Goal: Task Accomplishment & Management: Complete application form

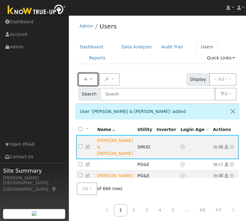
click at [88, 79] on button "New" at bounding box center [88, 79] width 20 height 13
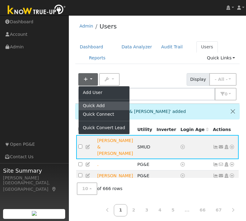
click at [93, 105] on link "Quick Add" at bounding box center [104, 106] width 51 height 9
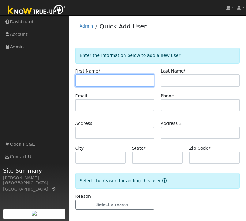
click at [121, 79] on input "text" at bounding box center [114, 80] width 79 height 12
paste input "[PERSON_NAME]"
drag, startPoint x: 111, startPoint y: 80, endPoint x: 88, endPoint y: 82, distance: 23.0
click at [88, 82] on input "[PERSON_NAME]" at bounding box center [114, 80] width 79 height 12
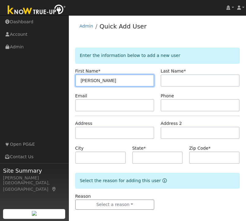
drag, startPoint x: 106, startPoint y: 79, endPoint x: 88, endPoint y: 80, distance: 17.2
click at [88, 80] on input "[PERSON_NAME]" at bounding box center [114, 80] width 79 height 12
type input "Joy"
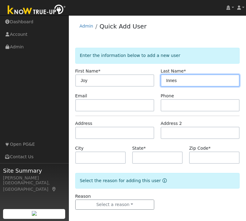
type input "Innes"
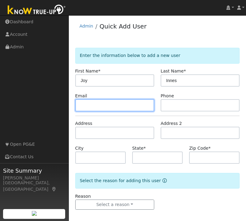
click at [89, 106] on input "text" at bounding box center [114, 105] width 79 height 12
paste input "[EMAIL_ADDRESS][DOMAIN_NAME]"
type input "[EMAIL_ADDRESS][DOMAIN_NAME]"
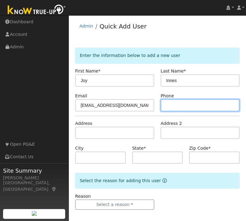
click at [204, 102] on input "text" at bounding box center [200, 105] width 79 height 12
paste input "949-433-4271"
type input "949-433-4271"
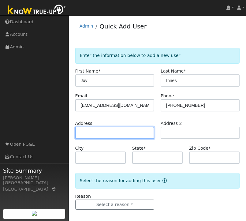
click at [100, 131] on input "text" at bounding box center [114, 133] width 79 height 12
paste input "204 Chadwick Way"
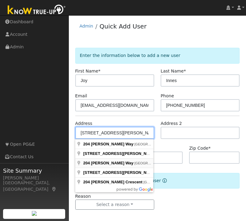
type input "204 Chadwick Way"
type input "Benicia"
type input "CA"
type input "94510"
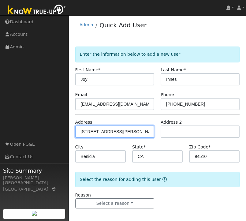
scroll to position [4, 0]
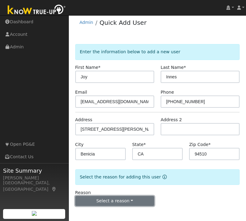
click at [114, 200] on button "Select a reason" at bounding box center [114, 201] width 79 height 10
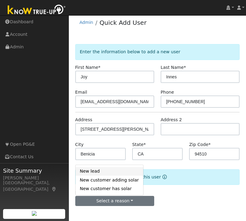
click at [100, 172] on link "New lead" at bounding box center [110, 171] width 68 height 9
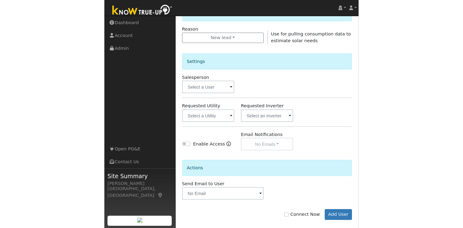
scroll to position [175, 0]
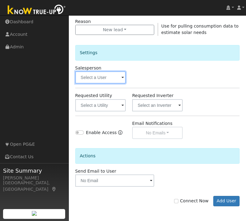
click at [94, 73] on input "text" at bounding box center [100, 77] width 50 height 12
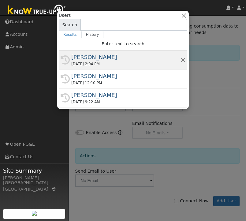
click at [88, 57] on div "Mark Lille" at bounding box center [125, 57] width 109 height 8
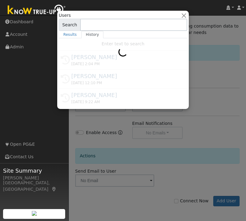
type input "Mark Lille"
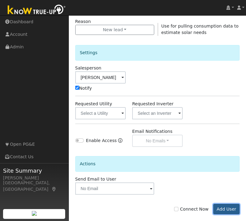
click at [227, 209] on button "Add User" at bounding box center [226, 209] width 27 height 10
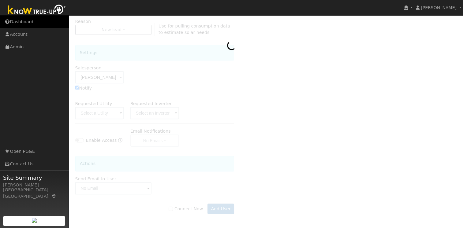
drag, startPoint x: 16, startPoint y: 22, endPoint x: 29, endPoint y: 28, distance: 14.4
click at [16, 22] on link "Dashboard" at bounding box center [34, 22] width 69 height 13
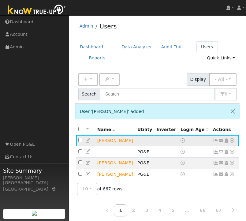
click at [225, 140] on icon at bounding box center [227, 140] width 6 height 4
